Goal: Task Accomplishment & Management: Manage account settings

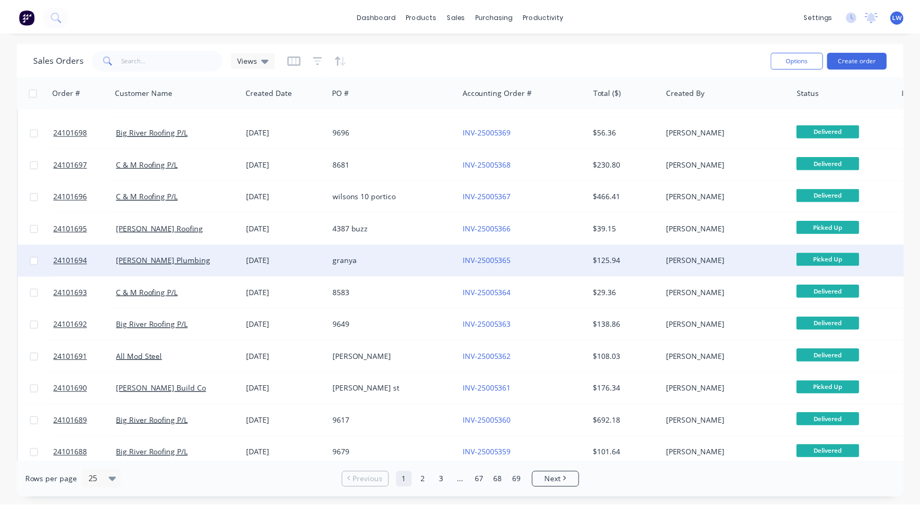
scroll to position [421, 0]
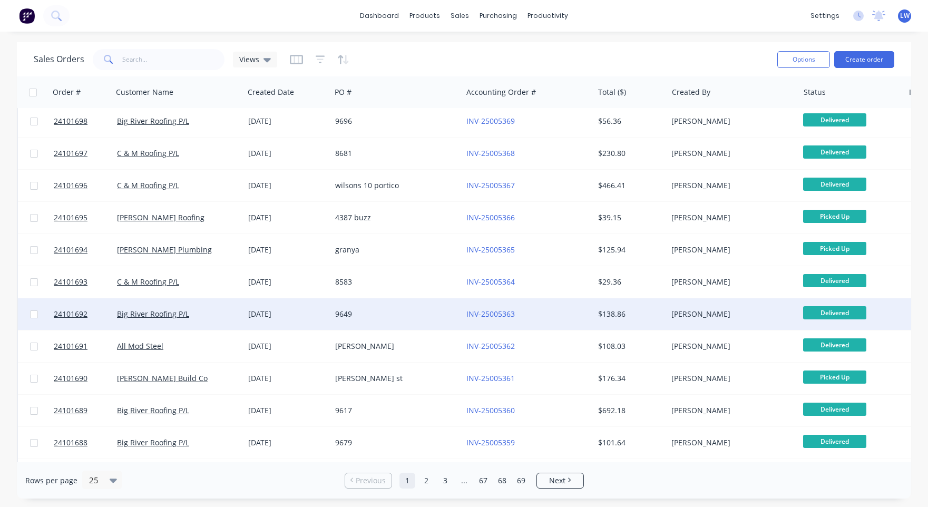
click at [344, 310] on div "9649" at bounding box center [393, 314] width 117 height 11
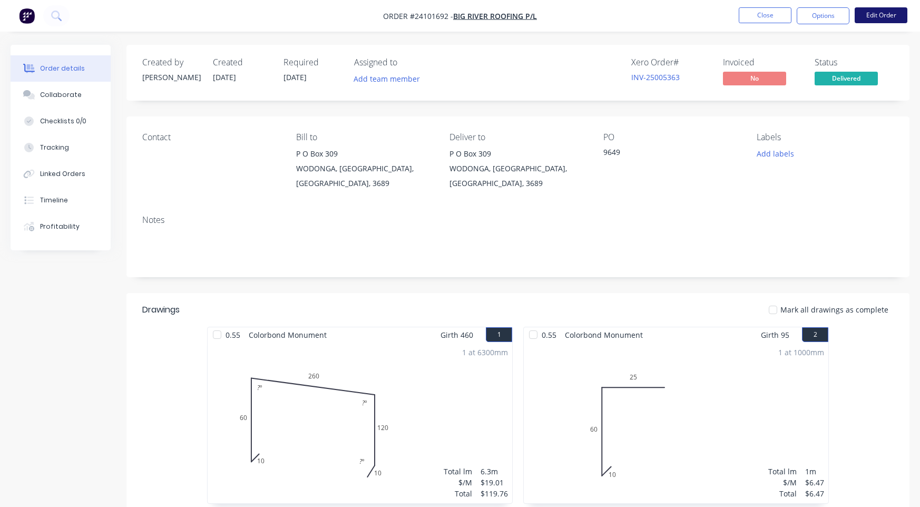
click at [902, 15] on button "Edit Order" at bounding box center [880, 15] width 53 height 16
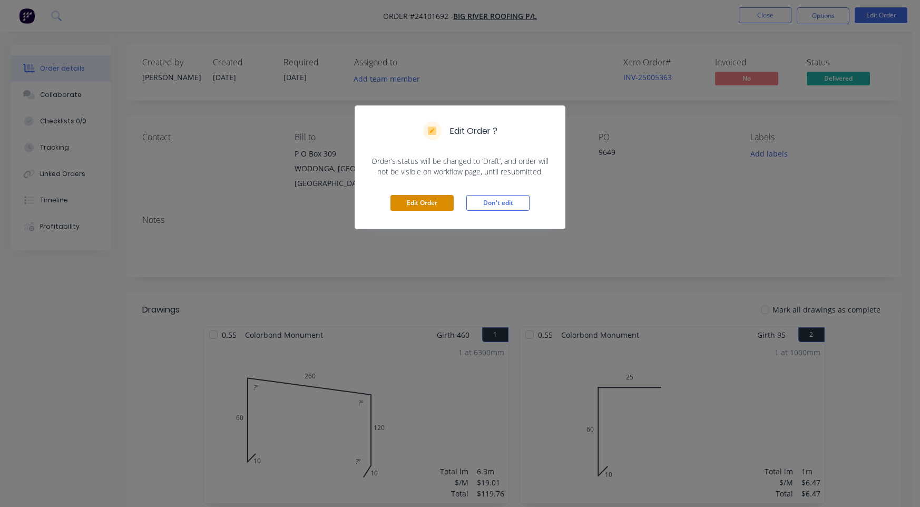
click at [421, 202] on button "Edit Order" at bounding box center [421, 203] width 63 height 16
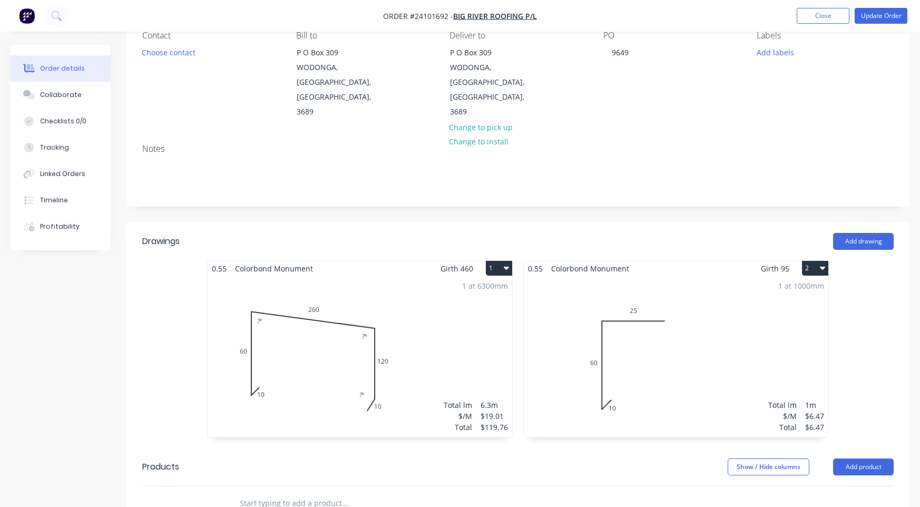
scroll to position [158, 0]
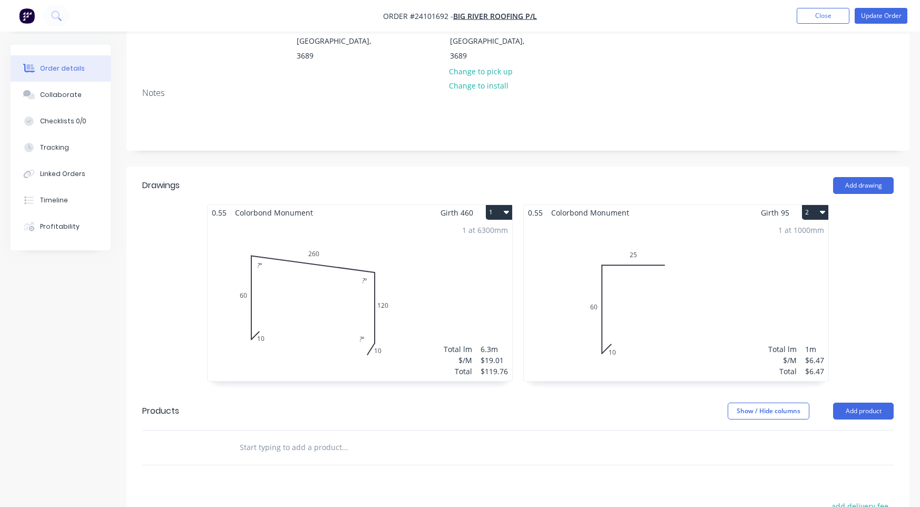
click at [613, 325] on div "1 at 1000mm Total lm $/M Total 1m $6.47 $6.47" at bounding box center [676, 300] width 304 height 161
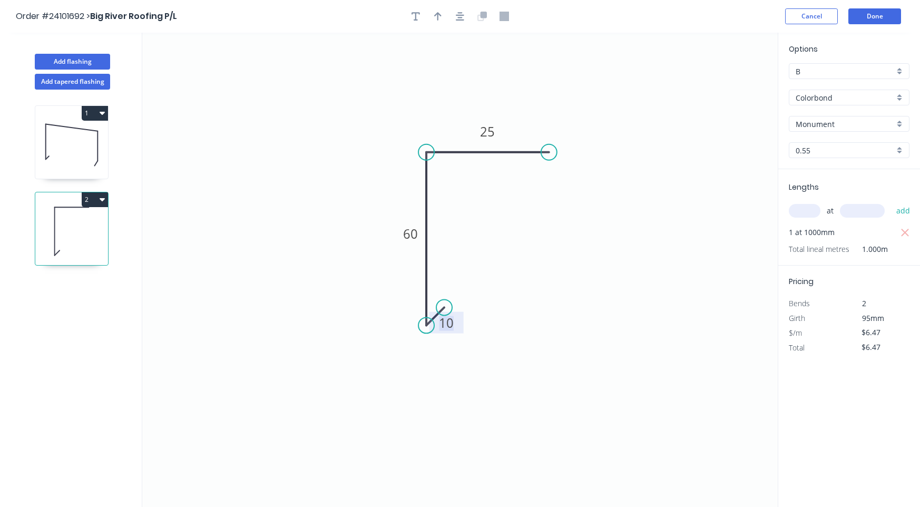
click at [452, 328] on tspan "10" at bounding box center [446, 322] width 15 height 17
click at [876, 19] on button "Done" at bounding box center [874, 16] width 53 height 16
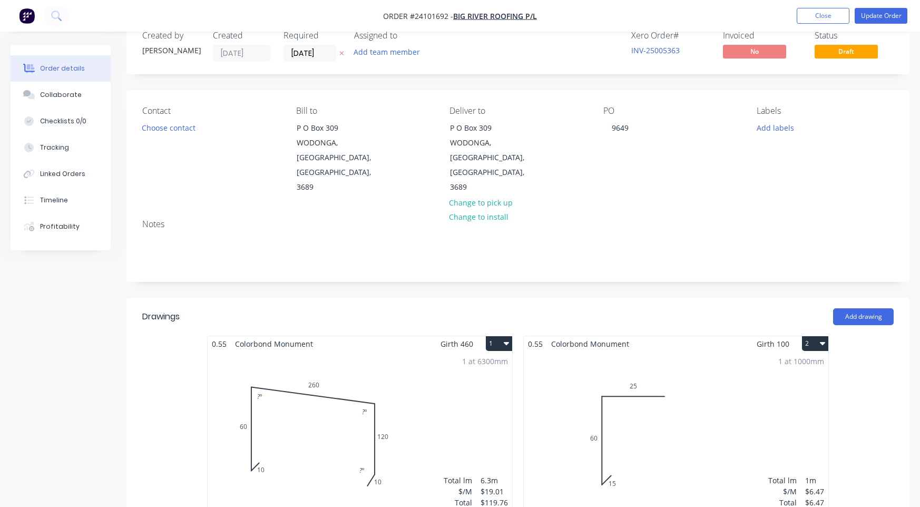
scroll to position [53, 0]
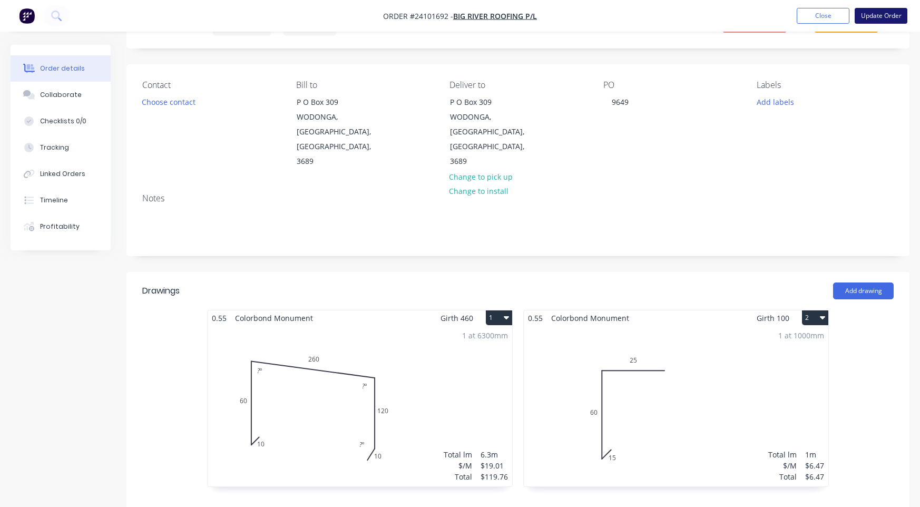
click at [890, 16] on button "Update Order" at bounding box center [880, 16] width 53 height 16
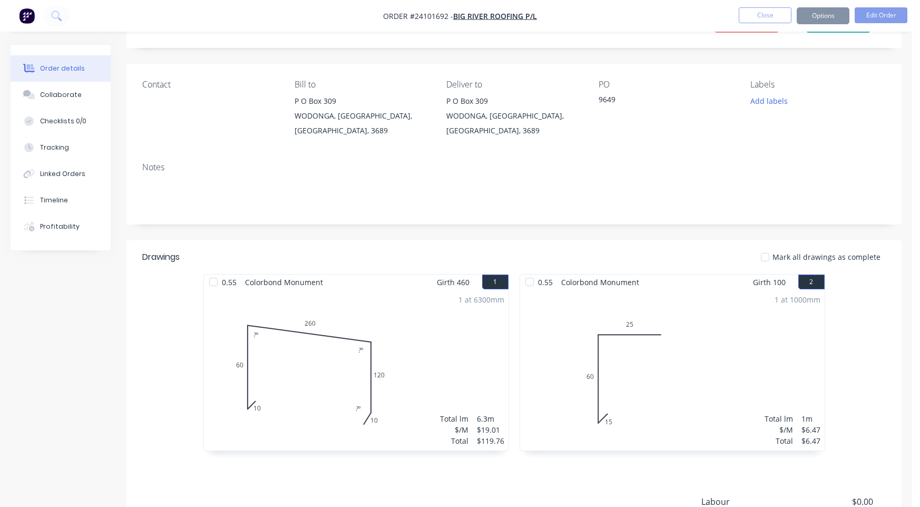
scroll to position [0, 0]
